Goal: Task Accomplishment & Management: Manage account settings

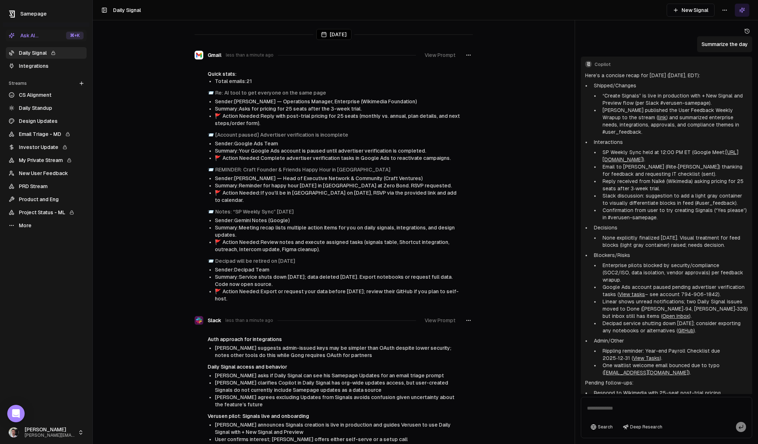
click at [34, 66] on link "Integrations" at bounding box center [46, 66] width 81 height 12
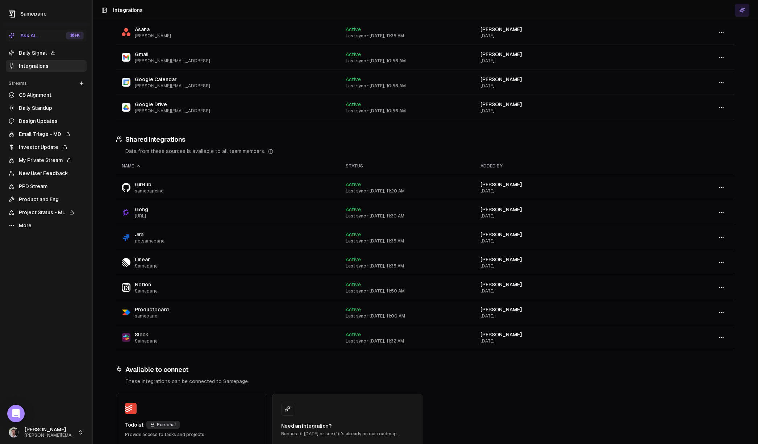
scroll to position [96, 0]
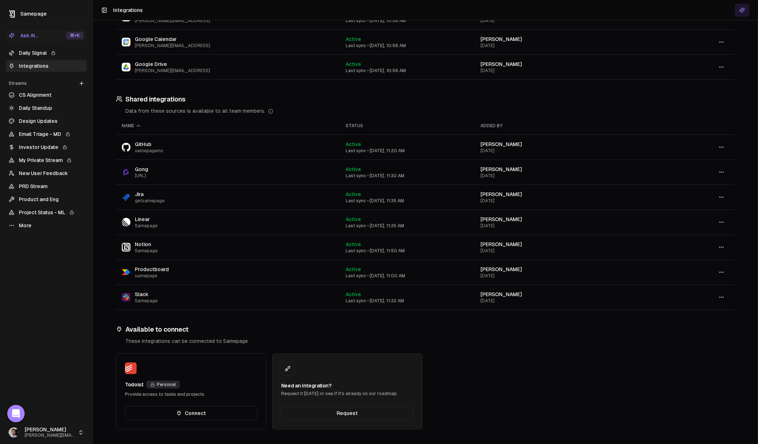
click at [200, 416] on button "Connect" at bounding box center [191, 413] width 132 height 14
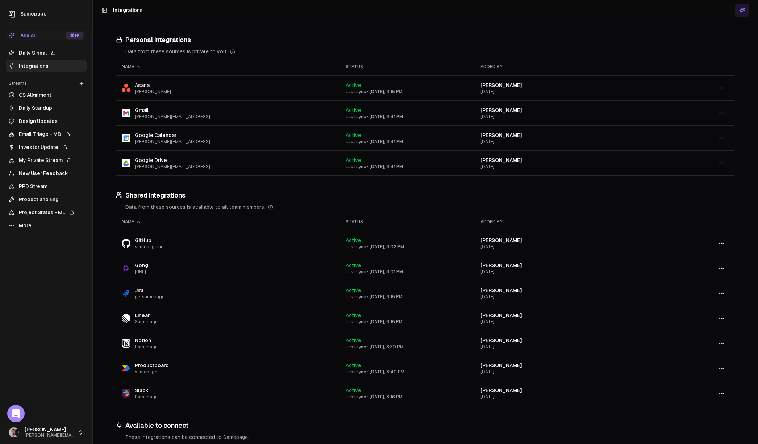
click at [33, 430] on html "Samepage Ask AI... ⌘ +K Daily Signal Integrations Streams Create Stream CS Alig…" at bounding box center [379, 222] width 758 height 444
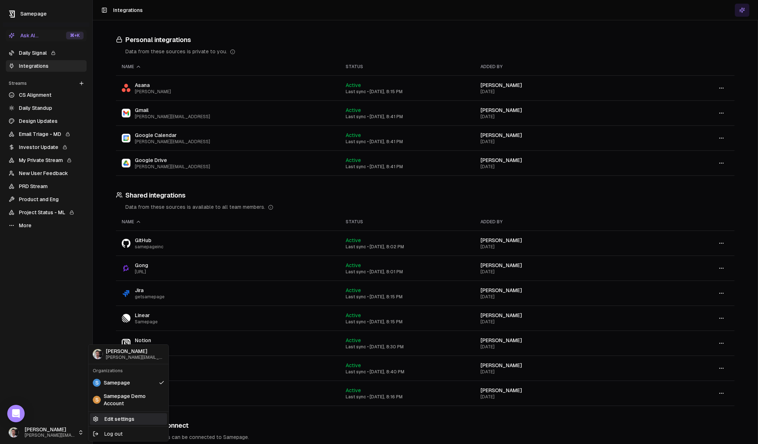
click at [129, 418] on link "Edit settings" at bounding box center [128, 419] width 77 height 12
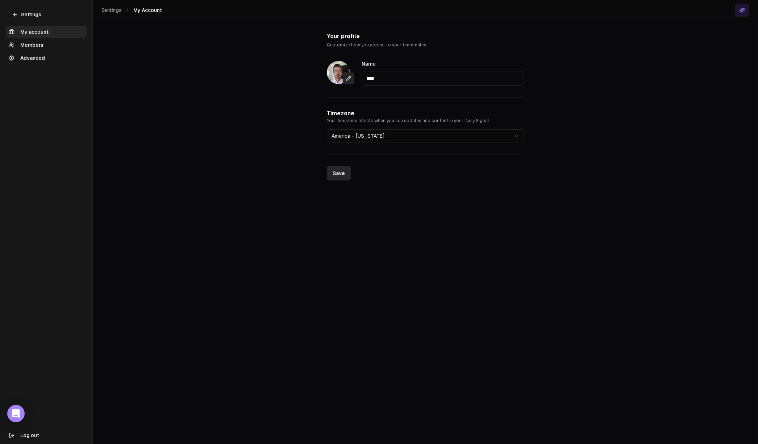
click at [60, 57] on link "Advanced" at bounding box center [46, 58] width 81 height 12
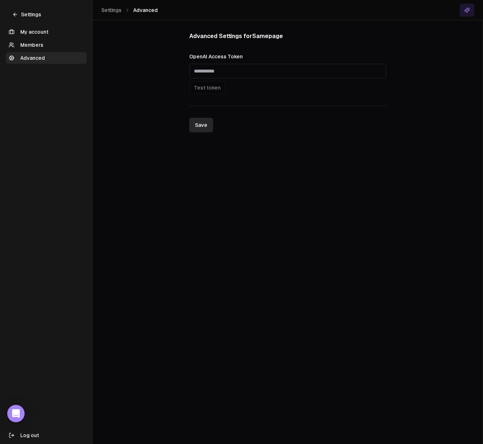
click at [22, 13] on link "Settings" at bounding box center [27, 15] width 42 height 12
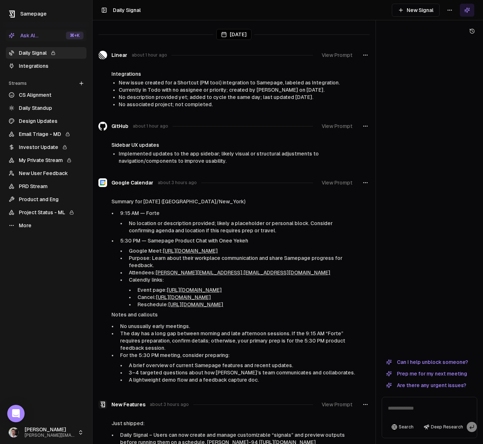
click at [37, 62] on link "Integrations" at bounding box center [46, 66] width 81 height 12
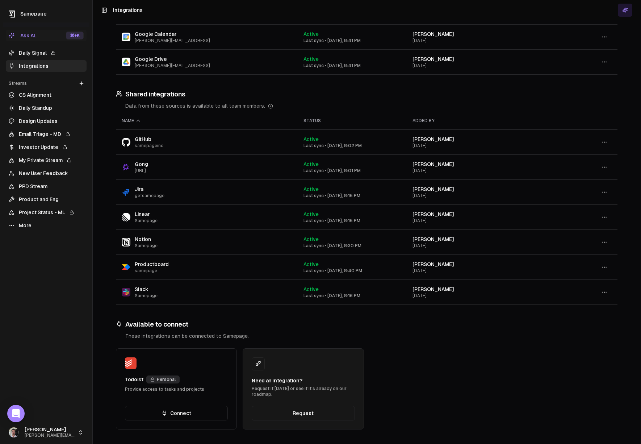
scroll to position [101, 0]
